Goal: Navigation & Orientation: Understand site structure

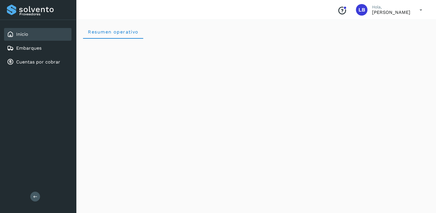
click at [34, 35] on div "Inicio" at bounding box center [37, 34] width 67 height 13
click at [38, 49] on link "Embarques" at bounding box center [28, 47] width 25 height 5
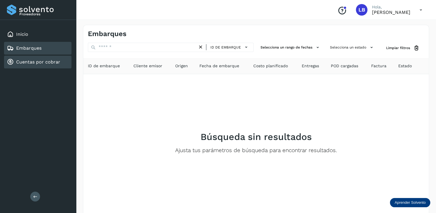
click at [49, 60] on link "Cuentas por cobrar" at bounding box center [38, 61] width 44 height 5
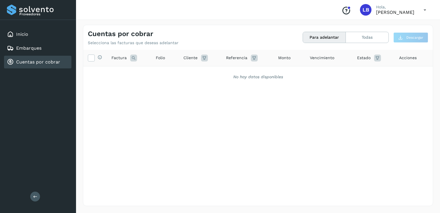
click at [319, 36] on button "Para adelantar" at bounding box center [324, 37] width 43 height 11
click at [62, 50] on div "Embarques" at bounding box center [37, 48] width 67 height 13
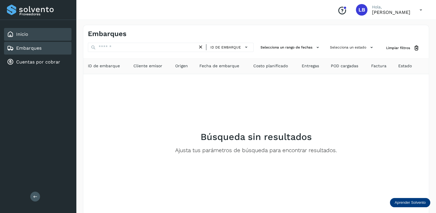
click at [29, 35] on div "Inicio" at bounding box center [37, 34] width 67 height 13
